Goal: Task Accomplishment & Management: Manage account settings

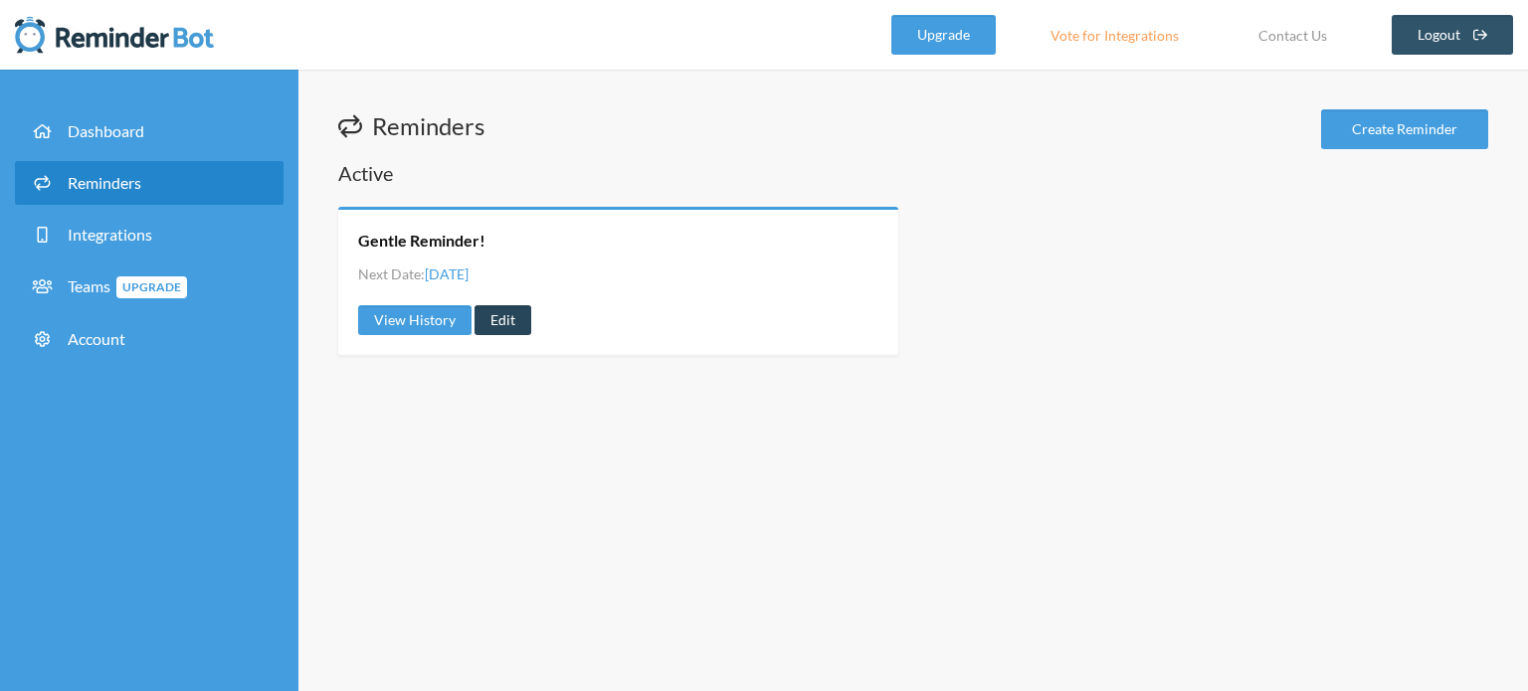
click at [501, 321] on link "Edit" at bounding box center [503, 320] width 57 height 30
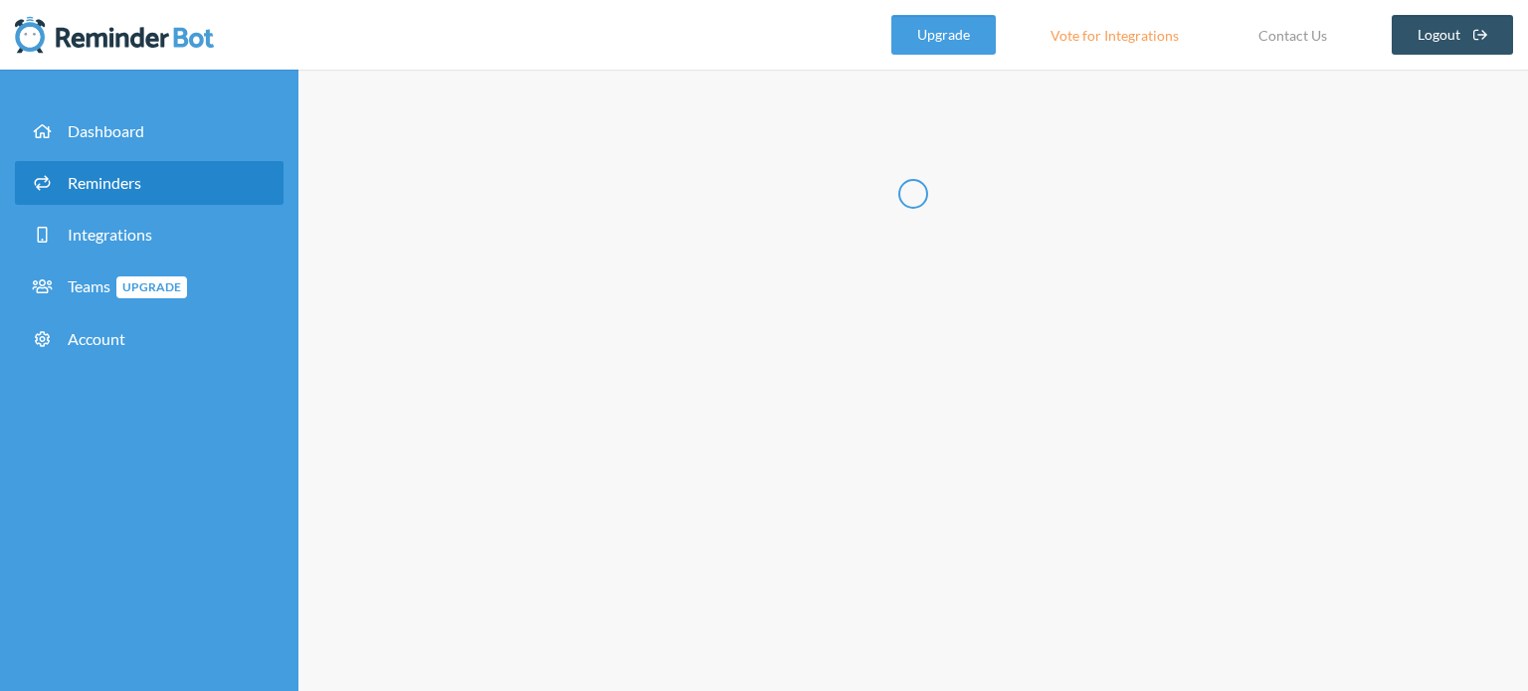
radio input "false"
radio input "true"
type input "Gentle Reminder!"
checkbox input "true"
select select "05:00:00"
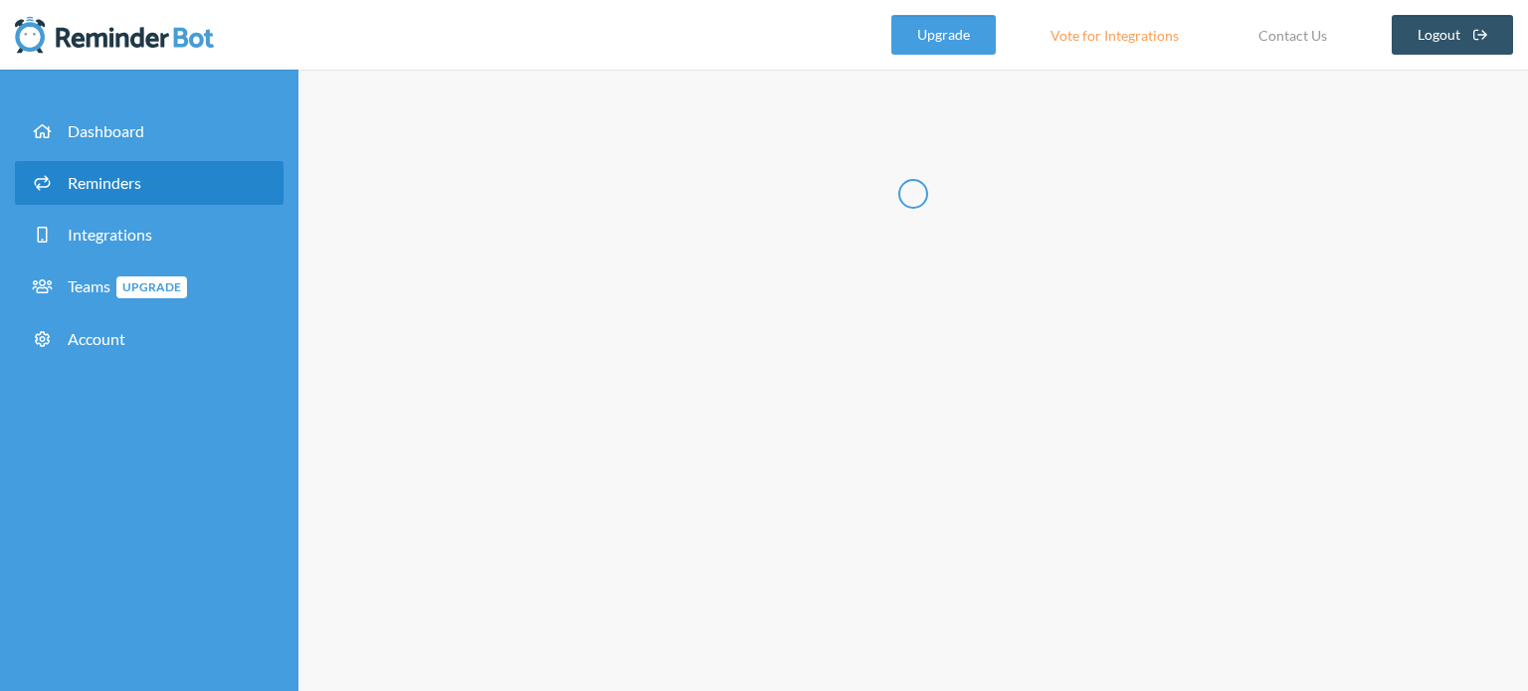
select select "05:15:00"
select select "spaces/AAQAVDo6xcw"
select select "05:15:00"
select select "05:30:00"
select select "spaces/AAQAVDo6xcw"
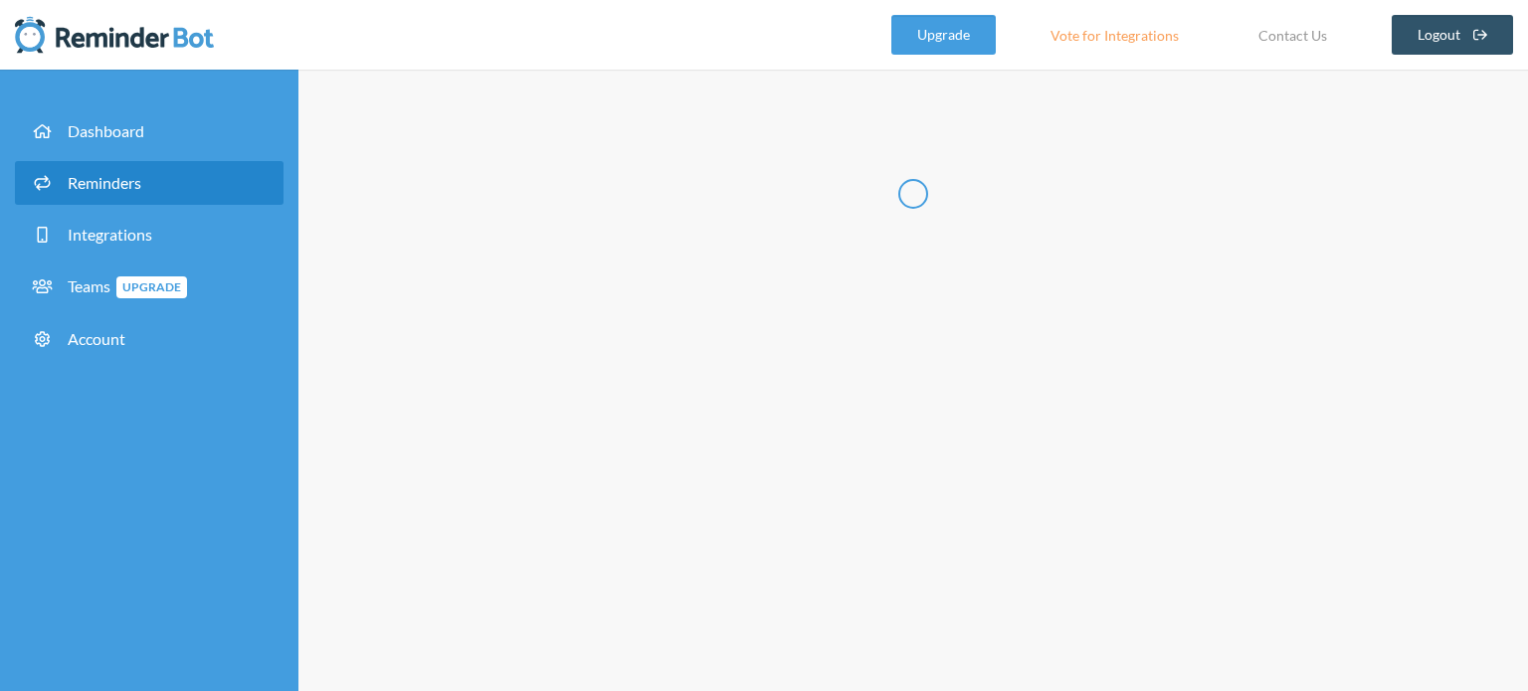
select select "05:30:00"
select select "05:45:00"
select select "spaces/AAQAVDo6xcw"
select select "19:00:00"
select select "19:15:00"
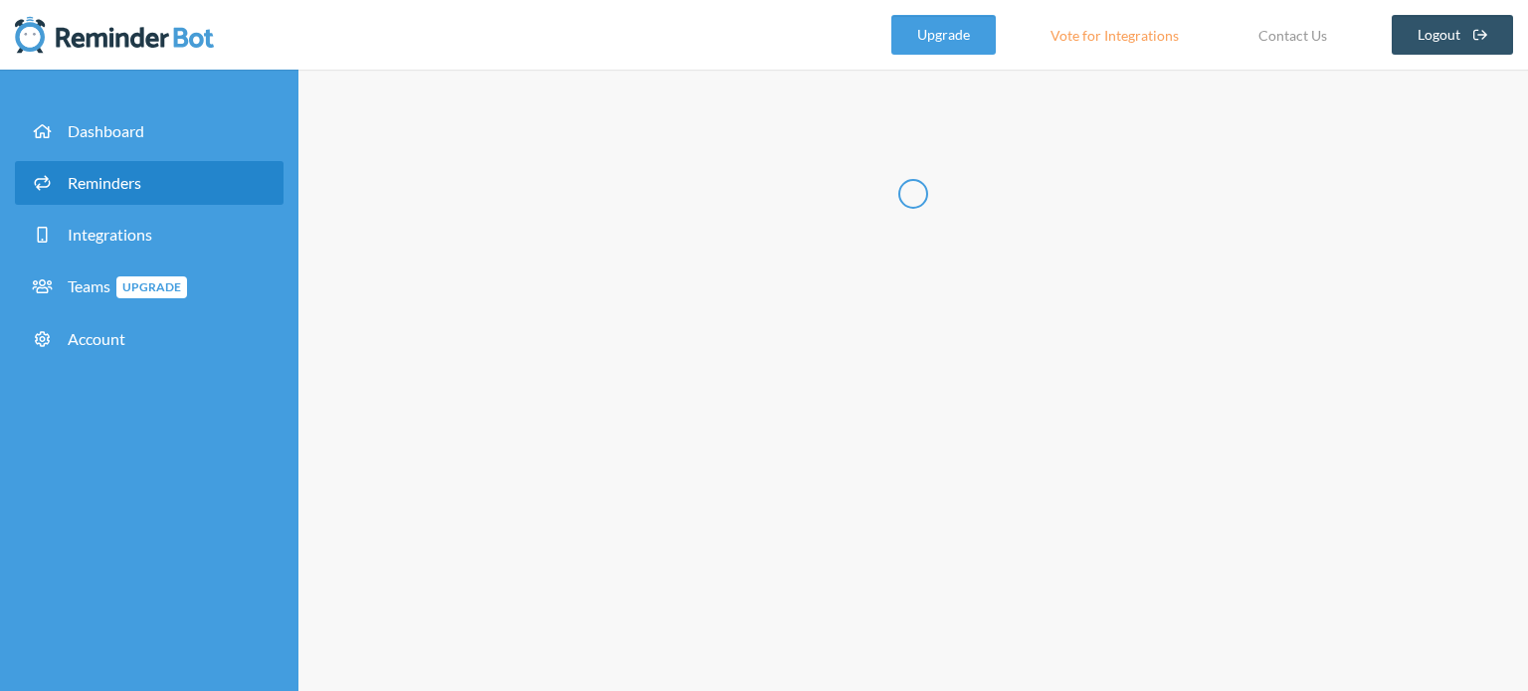
select select "spaces/AAQAVDo6xcw"
select select "19:15:00"
select select "19:30:00"
select select "spaces/AAQAVDo6xcw"
select select "19:30:00"
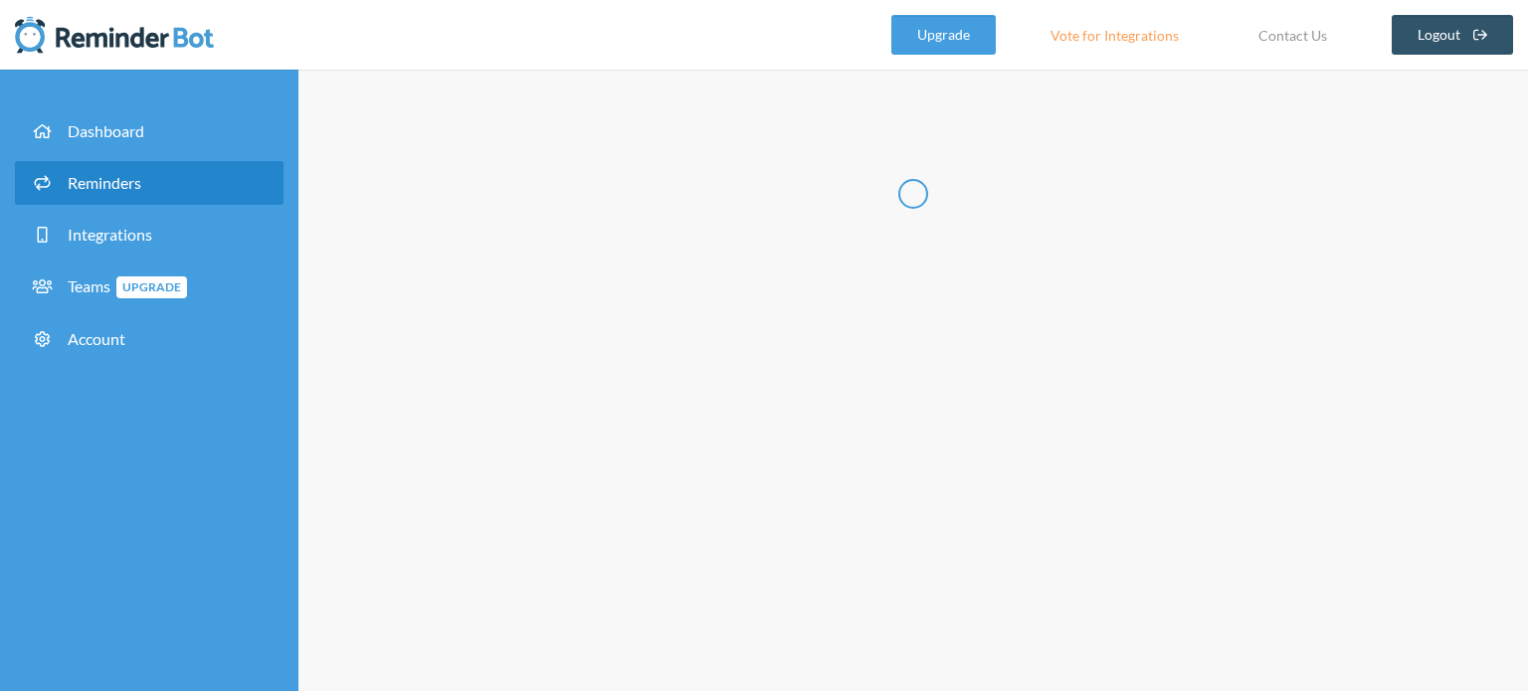
select select "19:45:00"
select select "spaces/AAQAVDo6xcw"
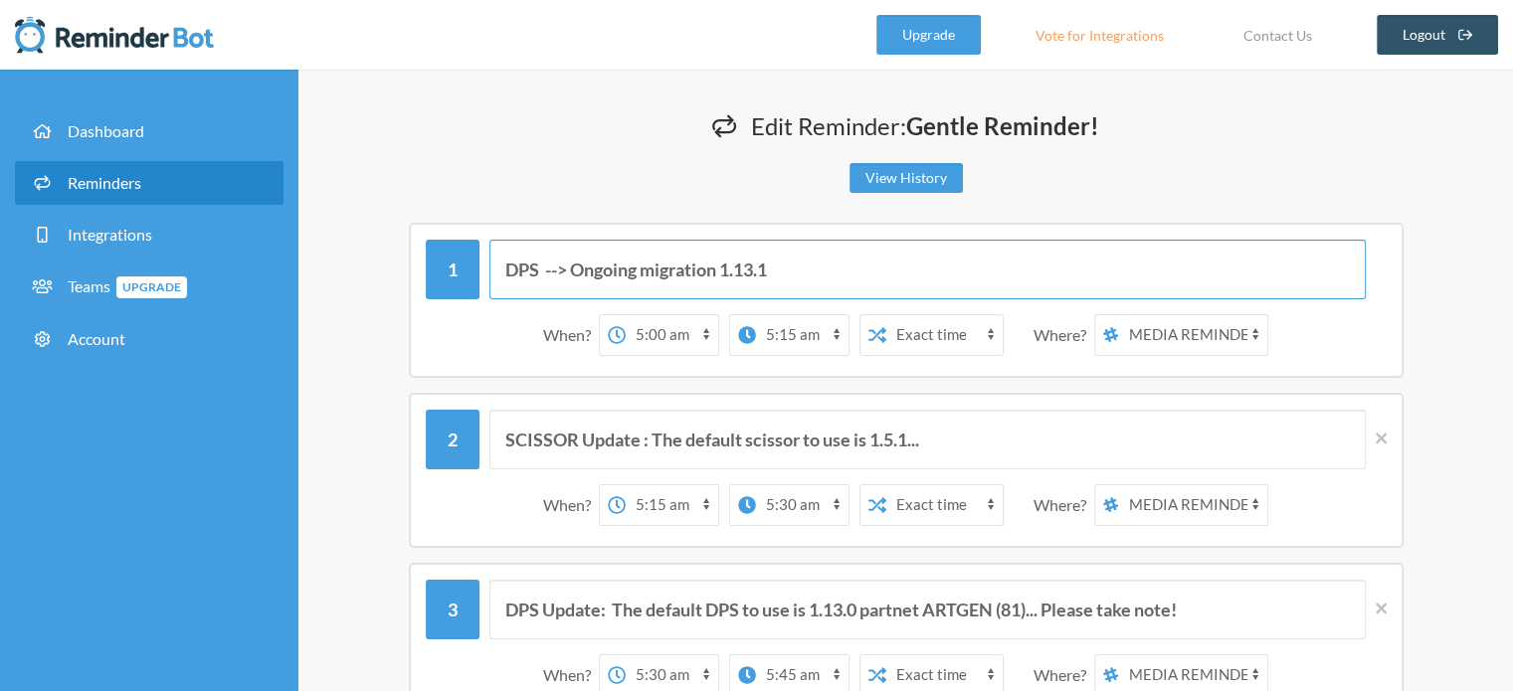
drag, startPoint x: 768, startPoint y: 268, endPoint x: 779, endPoint y: 274, distance: 12.5
click at [779, 274] on input "DPS --> Ongoing migration 1.13.1" at bounding box center [927, 270] width 876 height 60
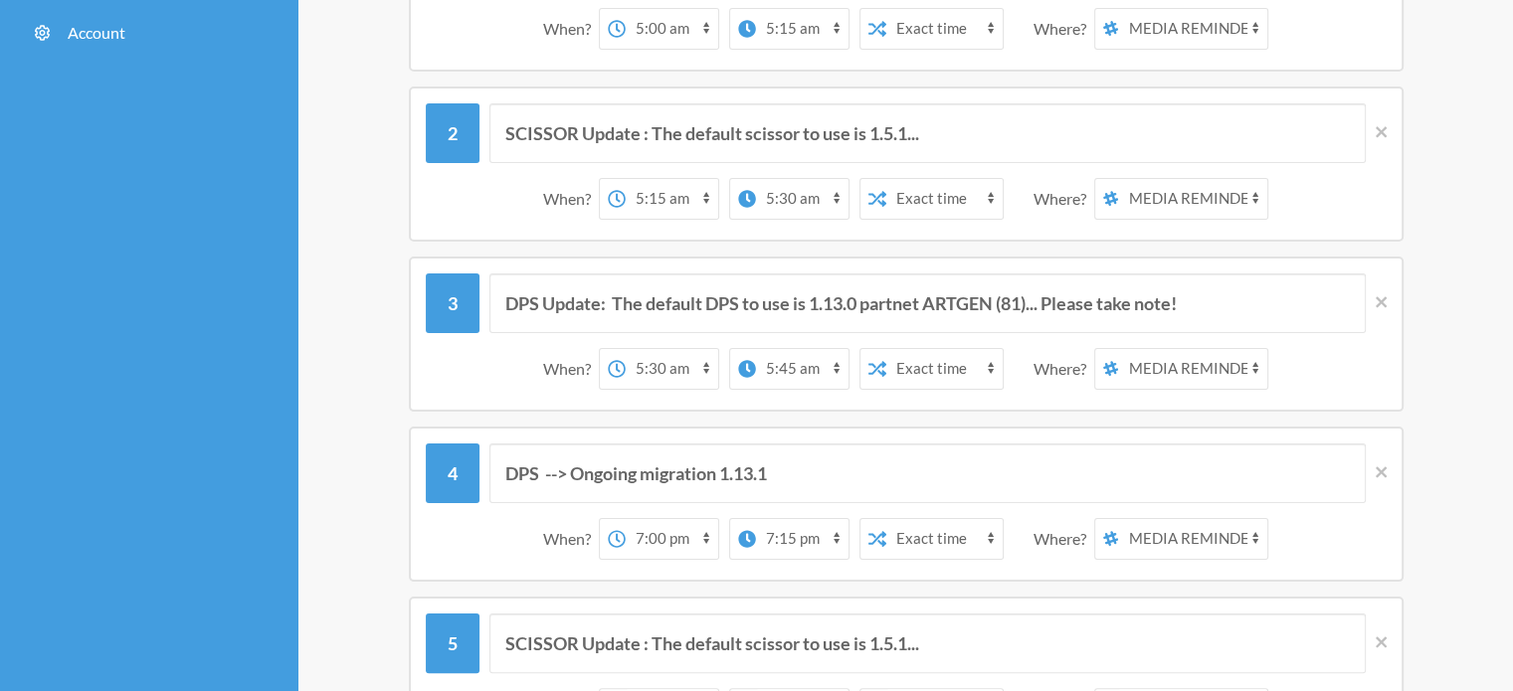
scroll to position [317, 0]
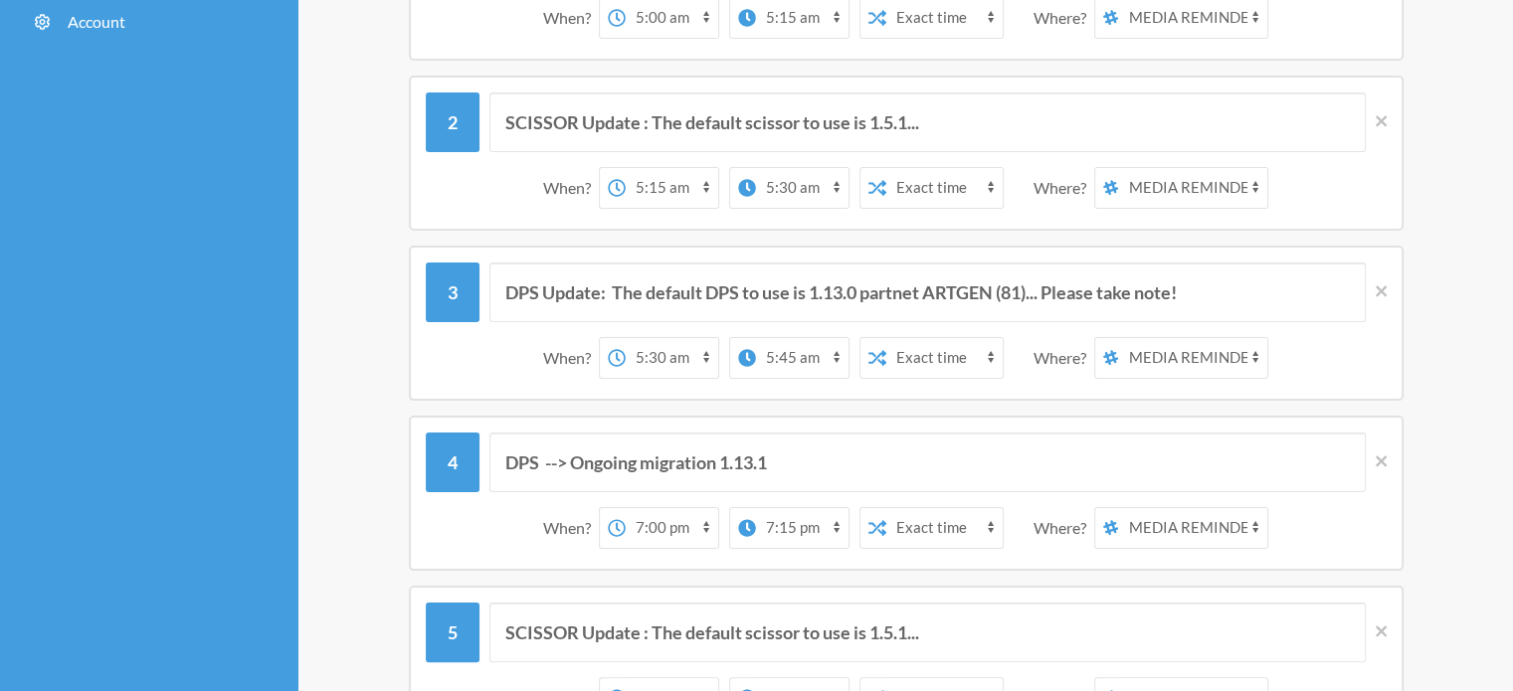
type input "DPS --> Ongoing migration 1.13.4"
drag, startPoint x: 765, startPoint y: 452, endPoint x: 776, endPoint y: 457, distance: 12.0
click at [776, 457] on input "DPS --> Ongoing migration 1.13.1" at bounding box center [927, 463] width 876 height 60
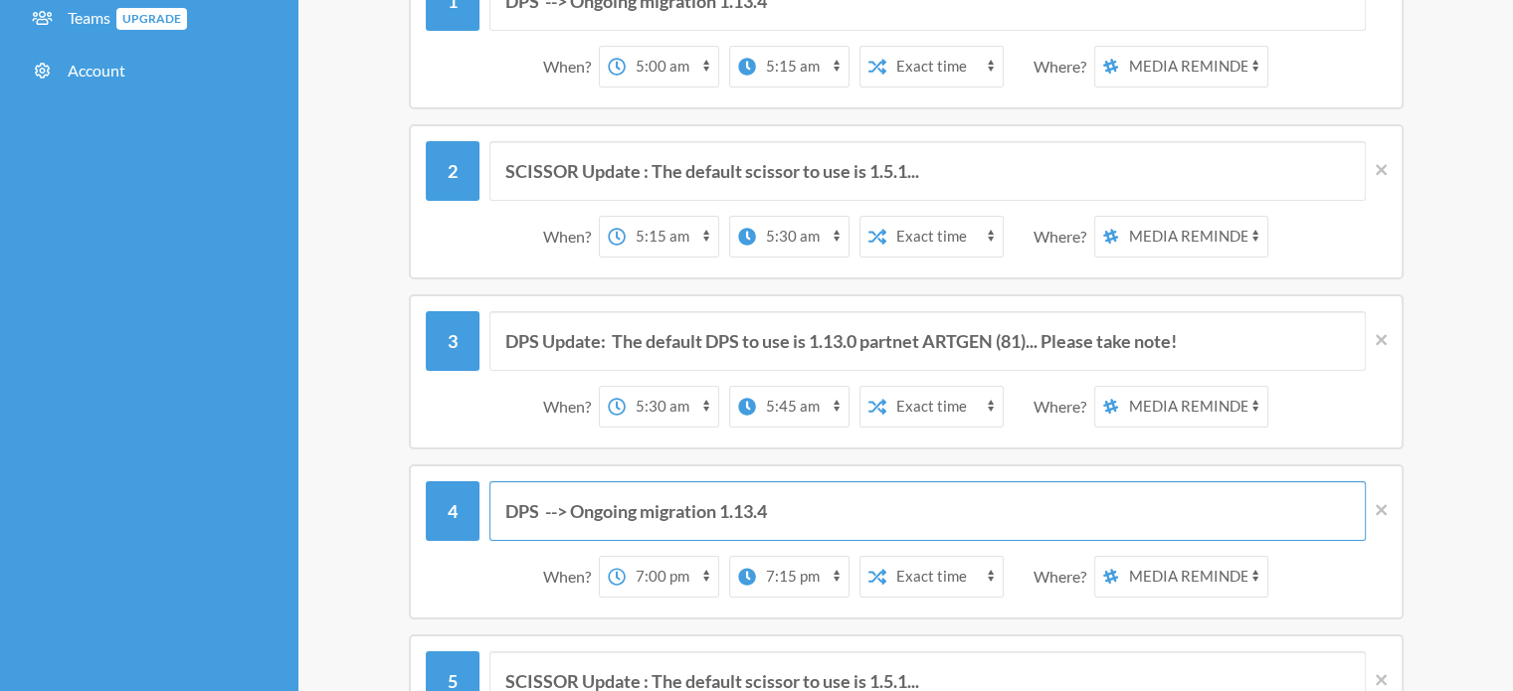
scroll to position [277, 0]
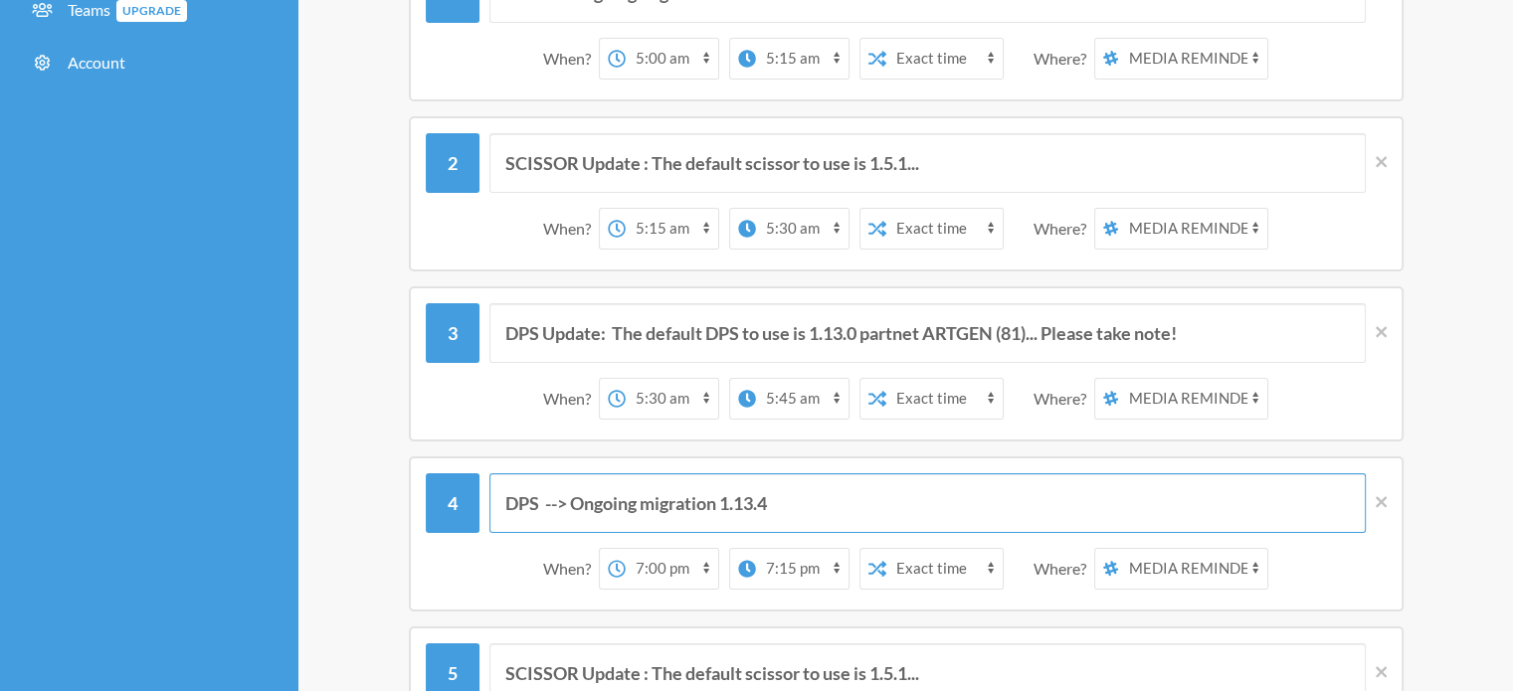
type input "DPS --> Ongoing migration 1.13.4"
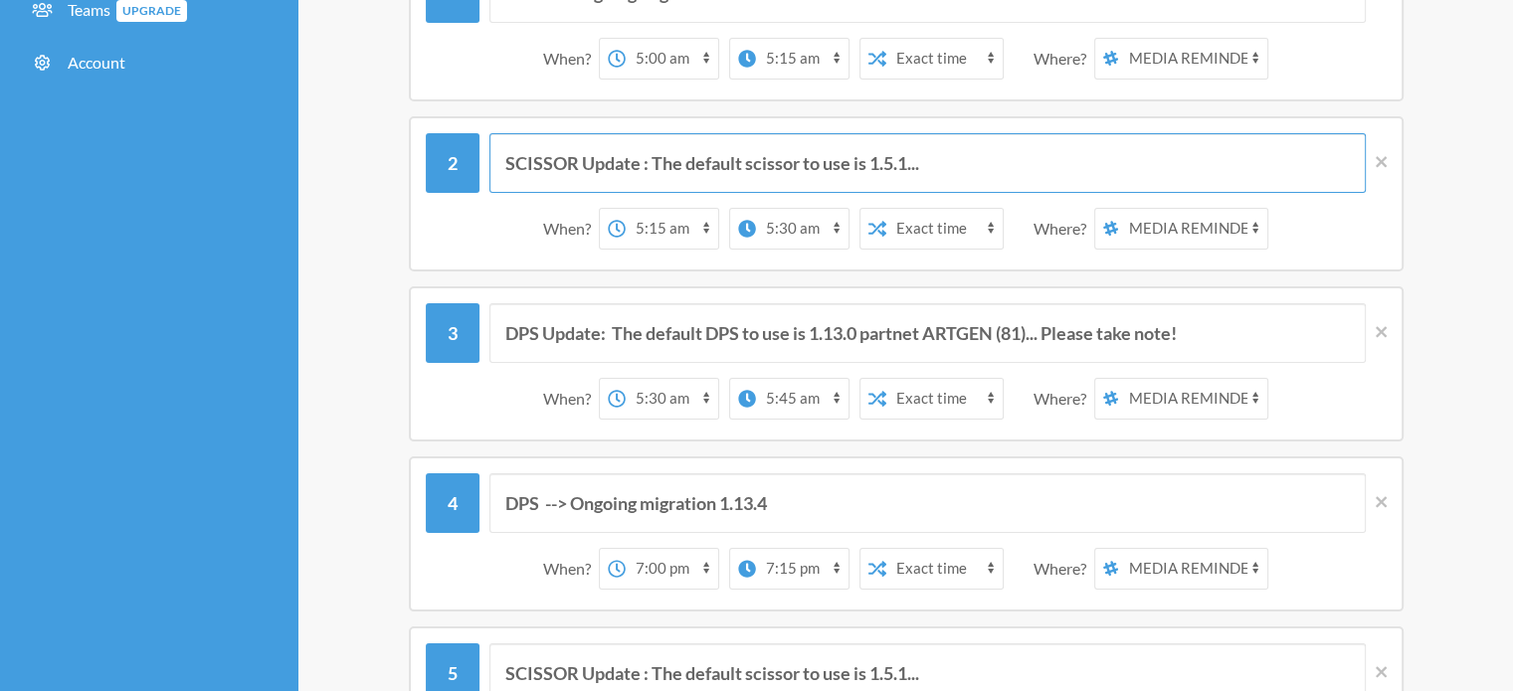
click at [902, 160] on input "SCISSOR Update : The default scissor to use is 1.5.1..." at bounding box center [927, 163] width 876 height 60
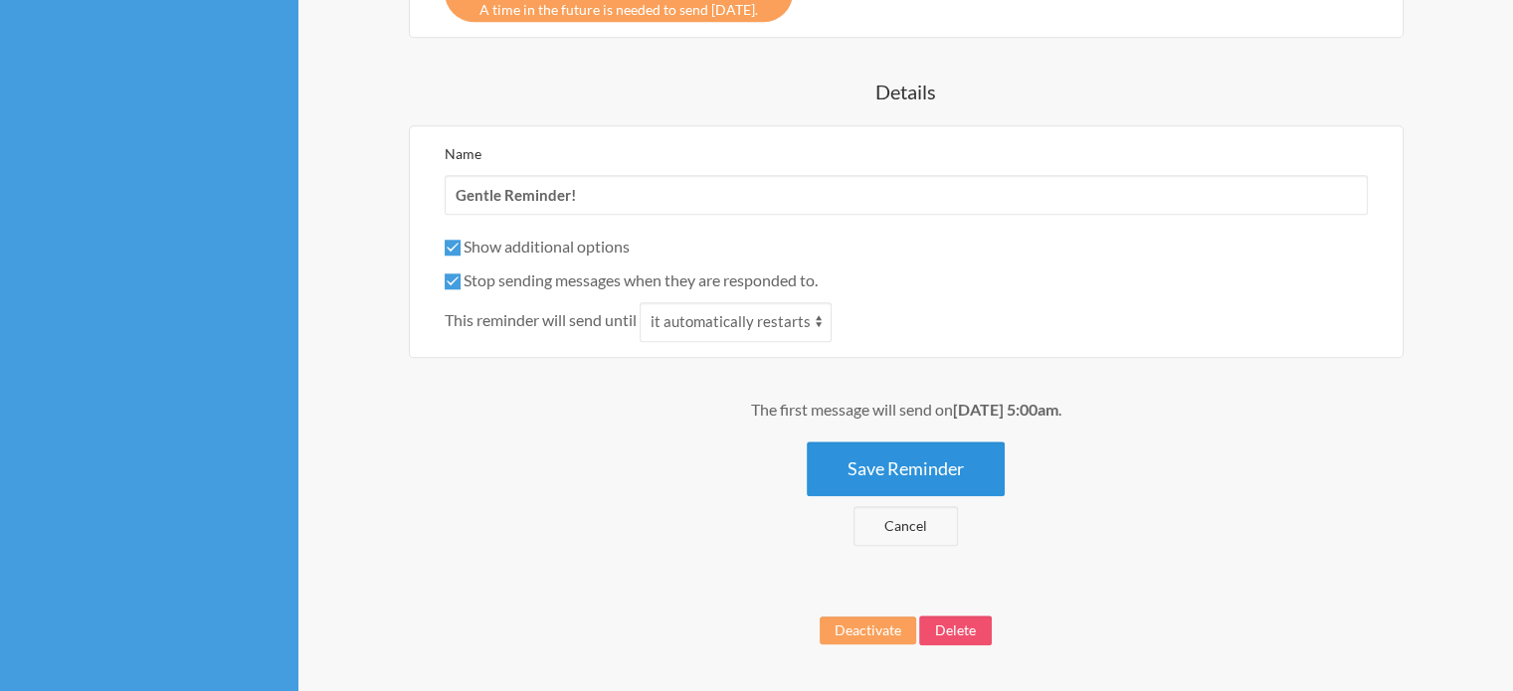
scroll to position [1910, 0]
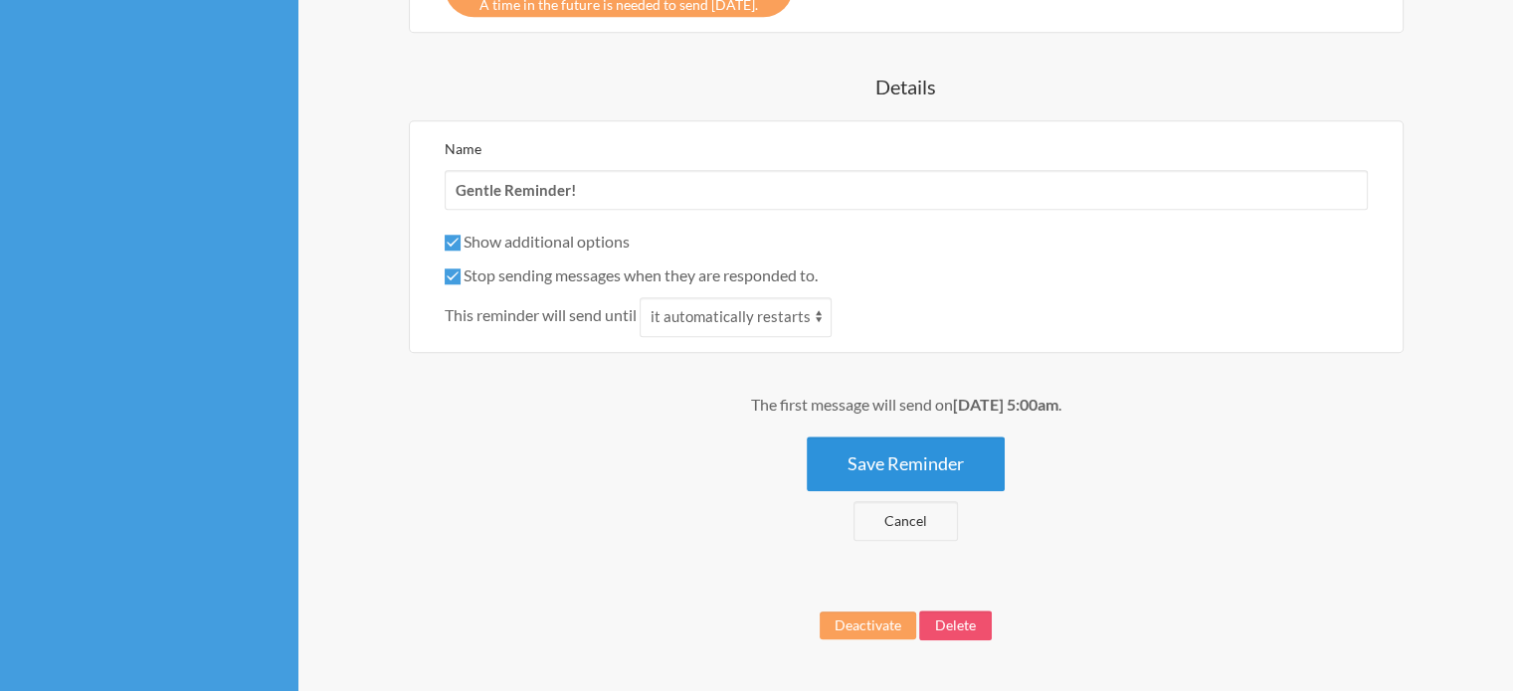
click at [964, 465] on button "Save Reminder" at bounding box center [906, 464] width 198 height 55
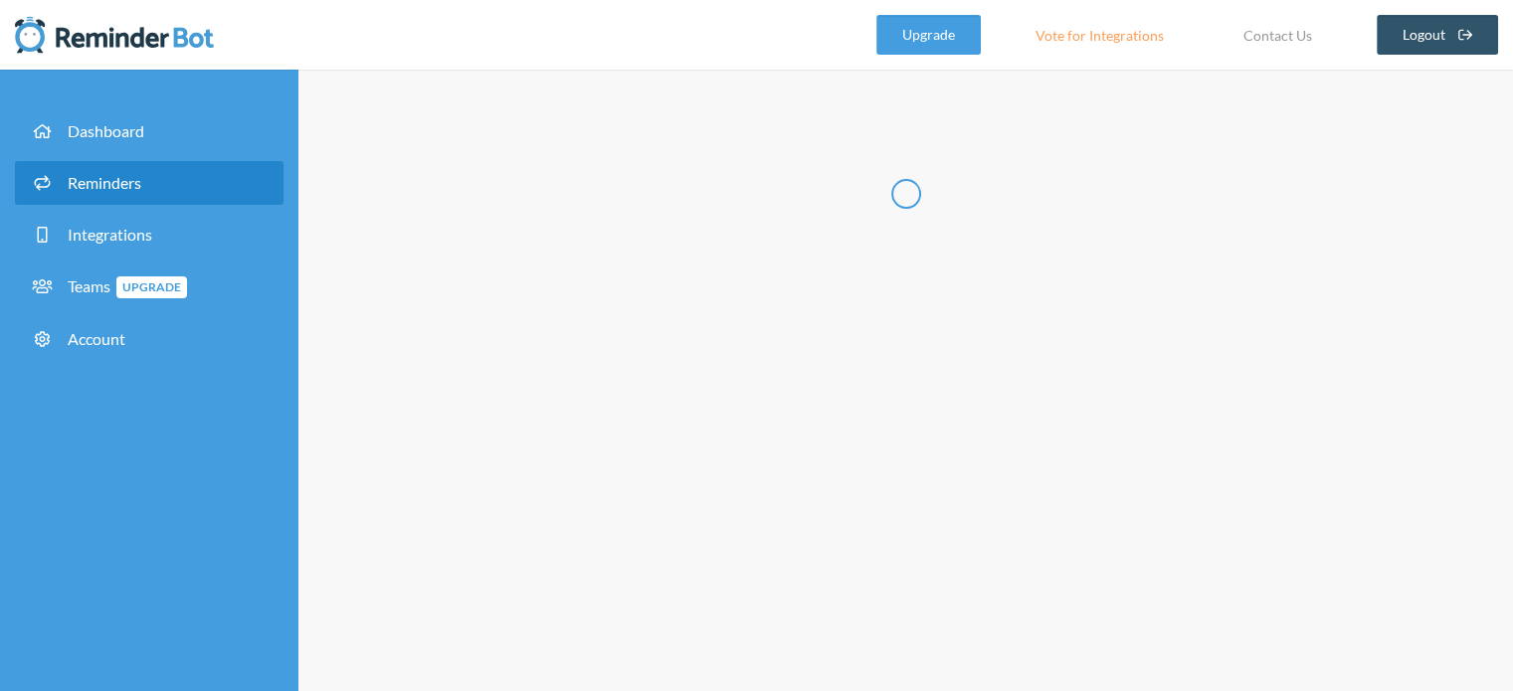
scroll to position [0, 0]
